Goal: Information Seeking & Learning: Learn about a topic

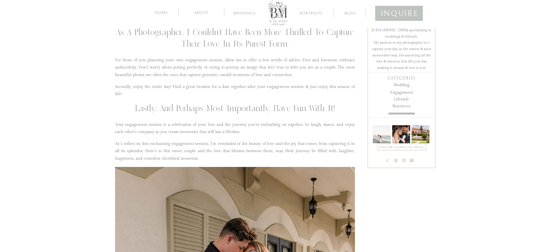
scroll to position [208, 0]
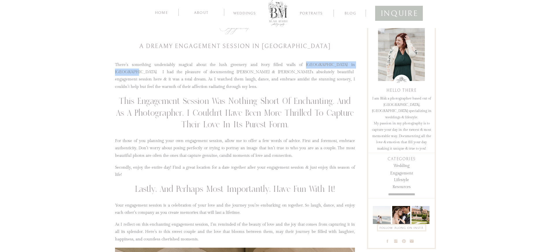
drag, startPoint x: 275, startPoint y: 64, endPoint x: 334, endPoint y: 63, distance: 59.6
click at [334, 63] on p "There’s something undeniably magical about the lush greenery and ivory filled w…" at bounding box center [235, 75] width 240 height 29
copy p "[GEOGRAPHIC_DATA] in [GEOGRAPHIC_DATA]"
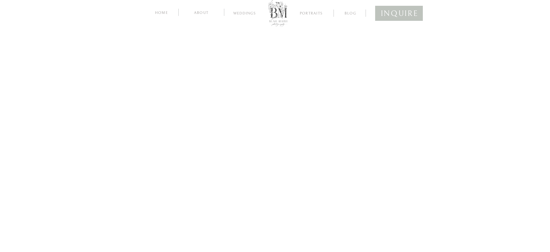
scroll to position [1779, 0]
